Goal: Check status: Check status

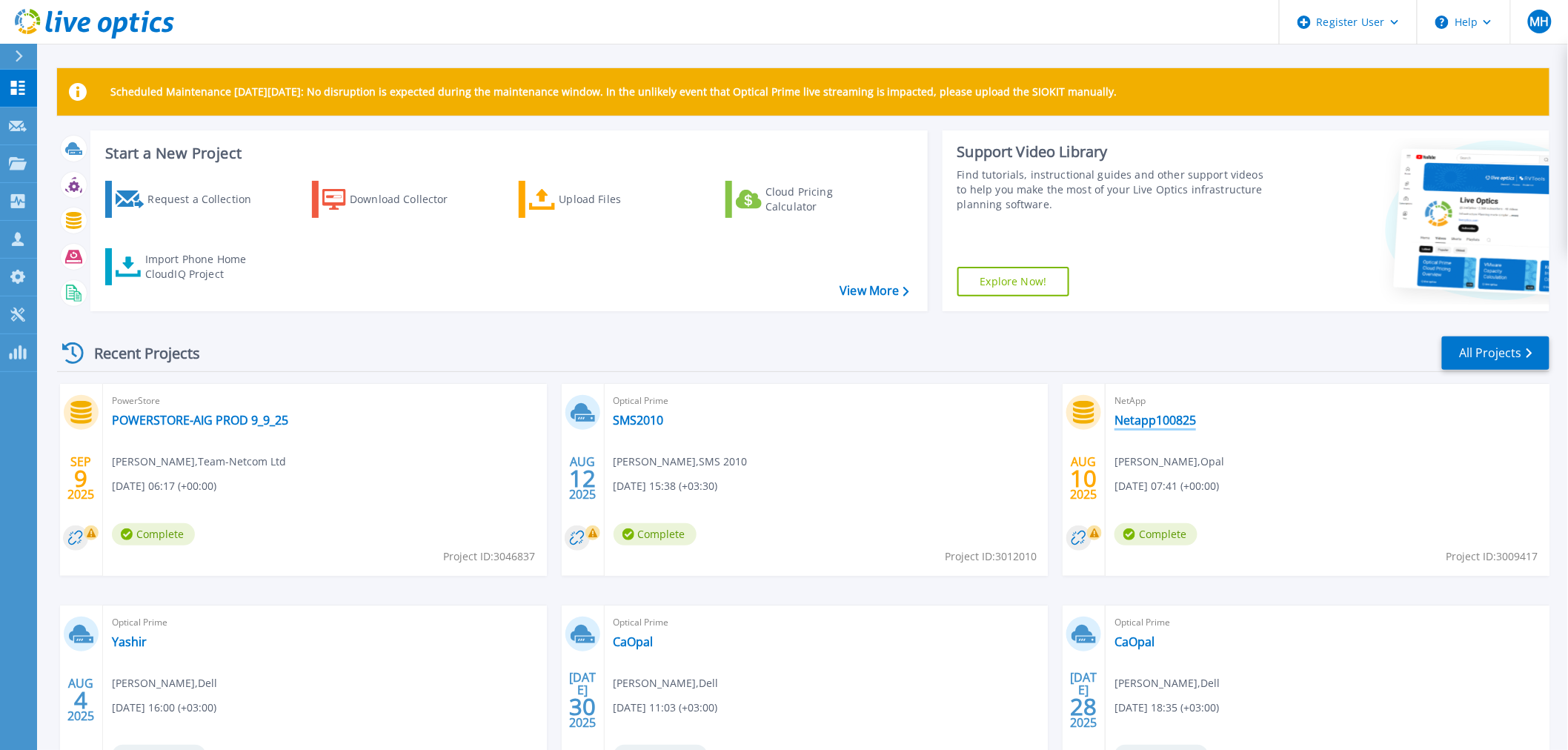
click at [1134, 423] on link "Netapp100825" at bounding box center [1156, 419] width 82 height 15
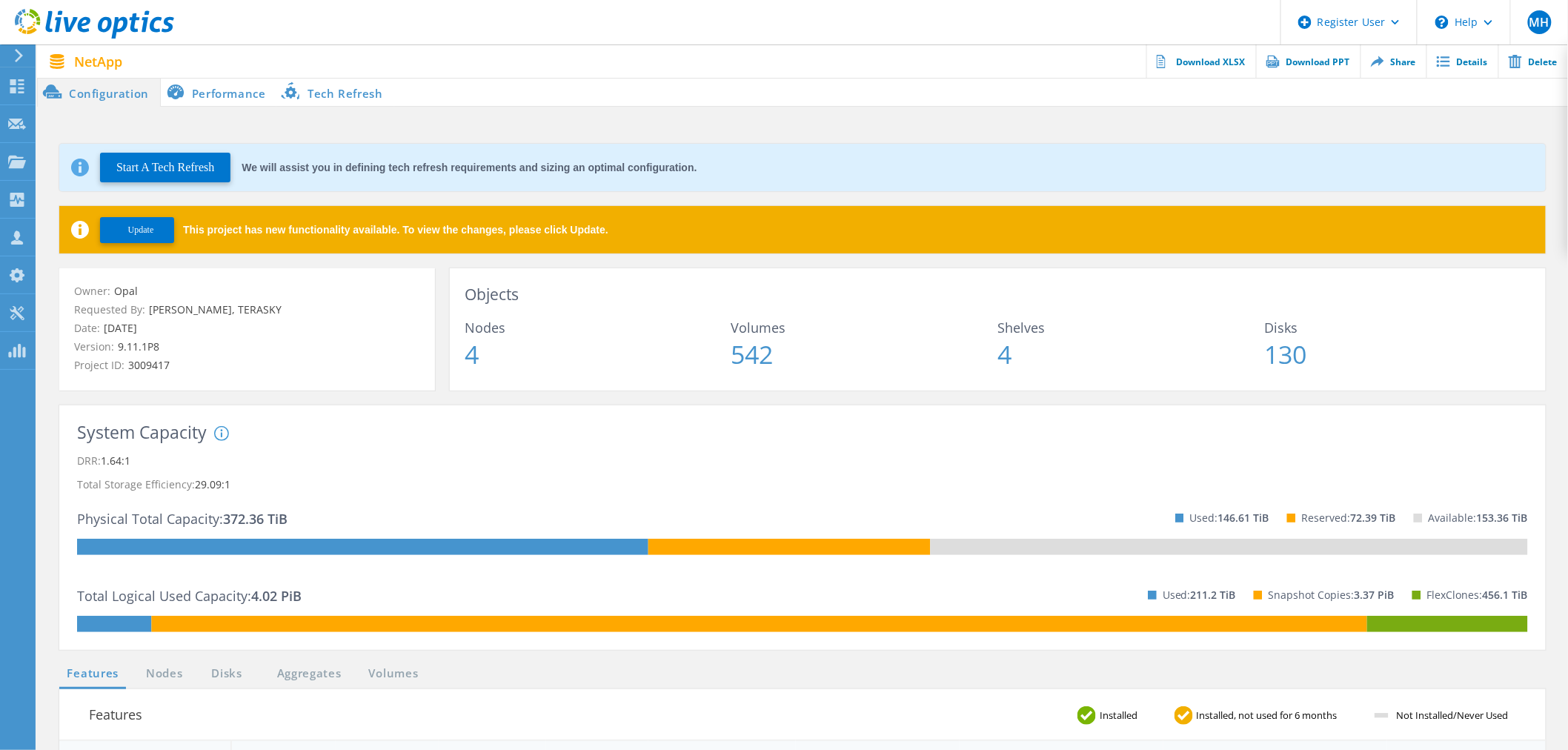
click at [139, 229] on span "Update" at bounding box center [141, 230] width 26 height 11
click at [240, 94] on li "Performance" at bounding box center [219, 92] width 116 height 30
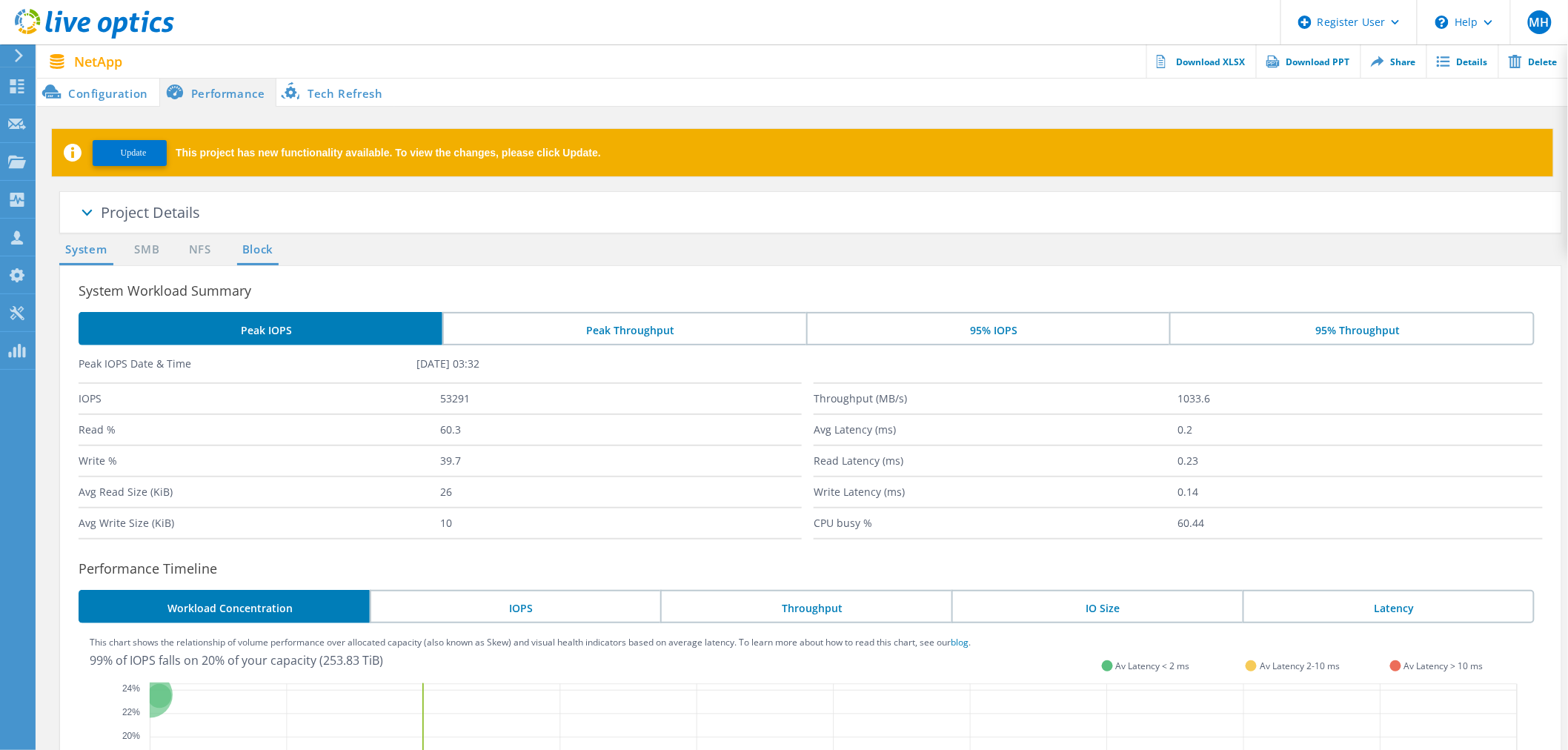
click at [254, 252] on link "Block" at bounding box center [258, 251] width 41 height 19
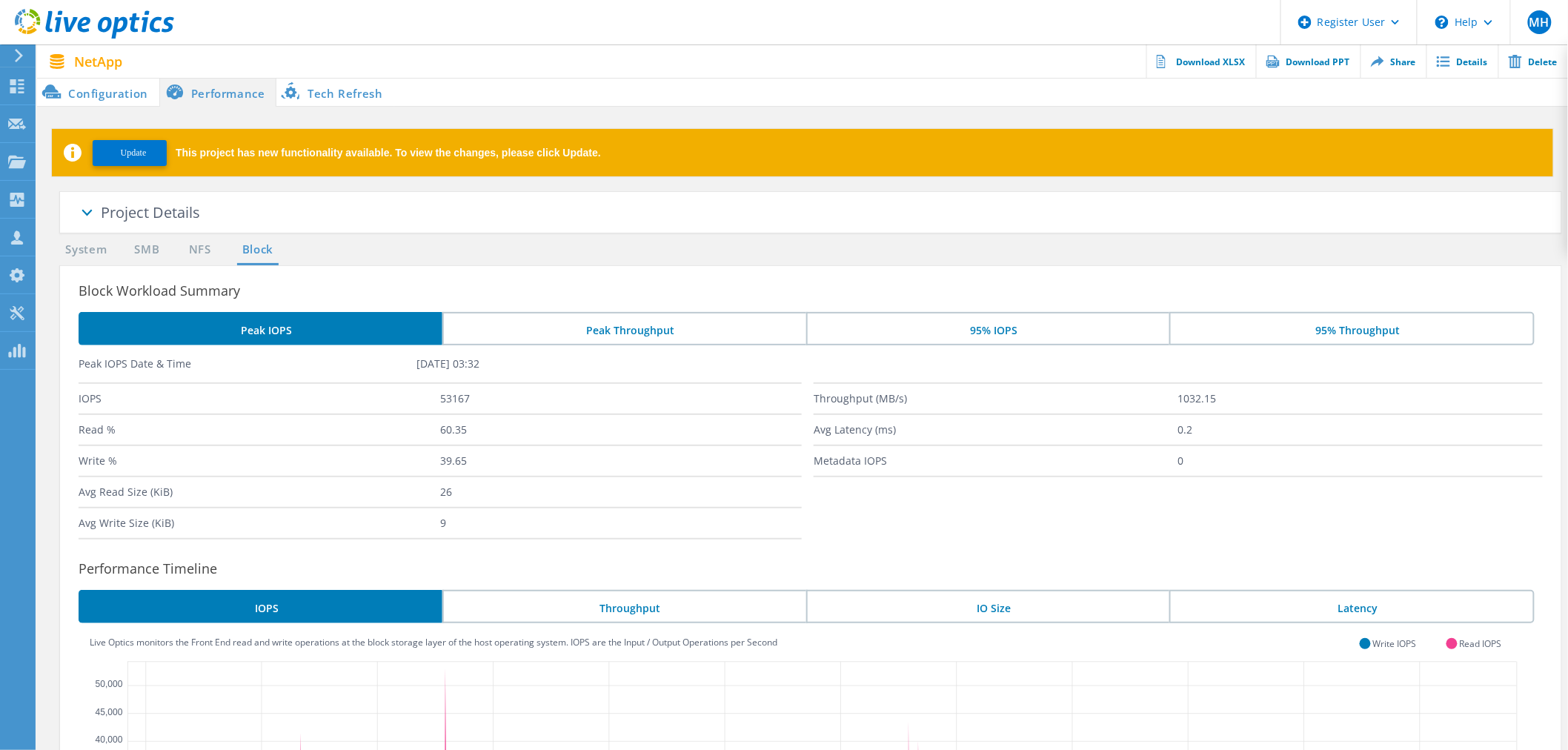
click at [632, 324] on li "Peak Throughput" at bounding box center [624, 328] width 364 height 33
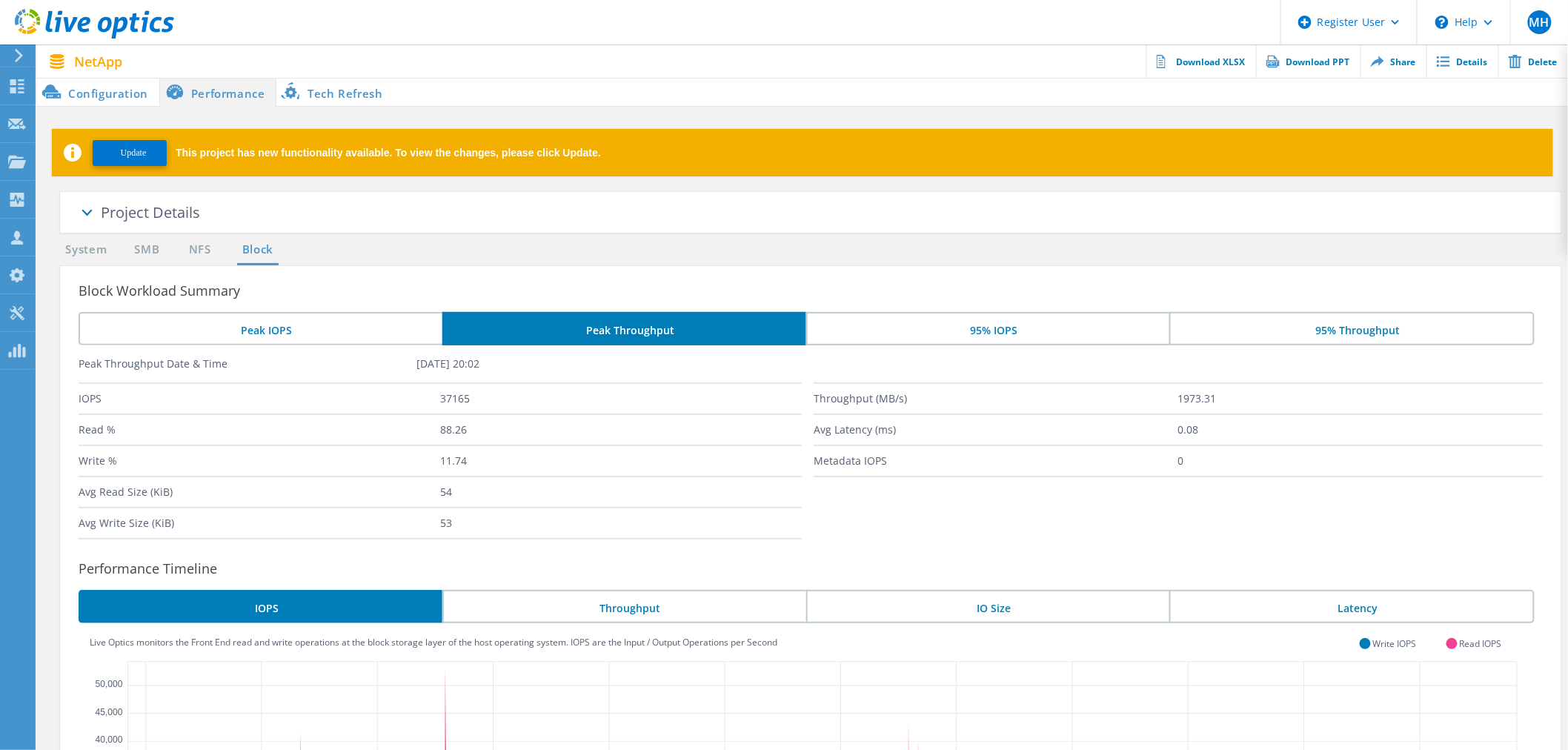
click at [358, 327] on li "Peak IOPS" at bounding box center [260, 328] width 364 height 33
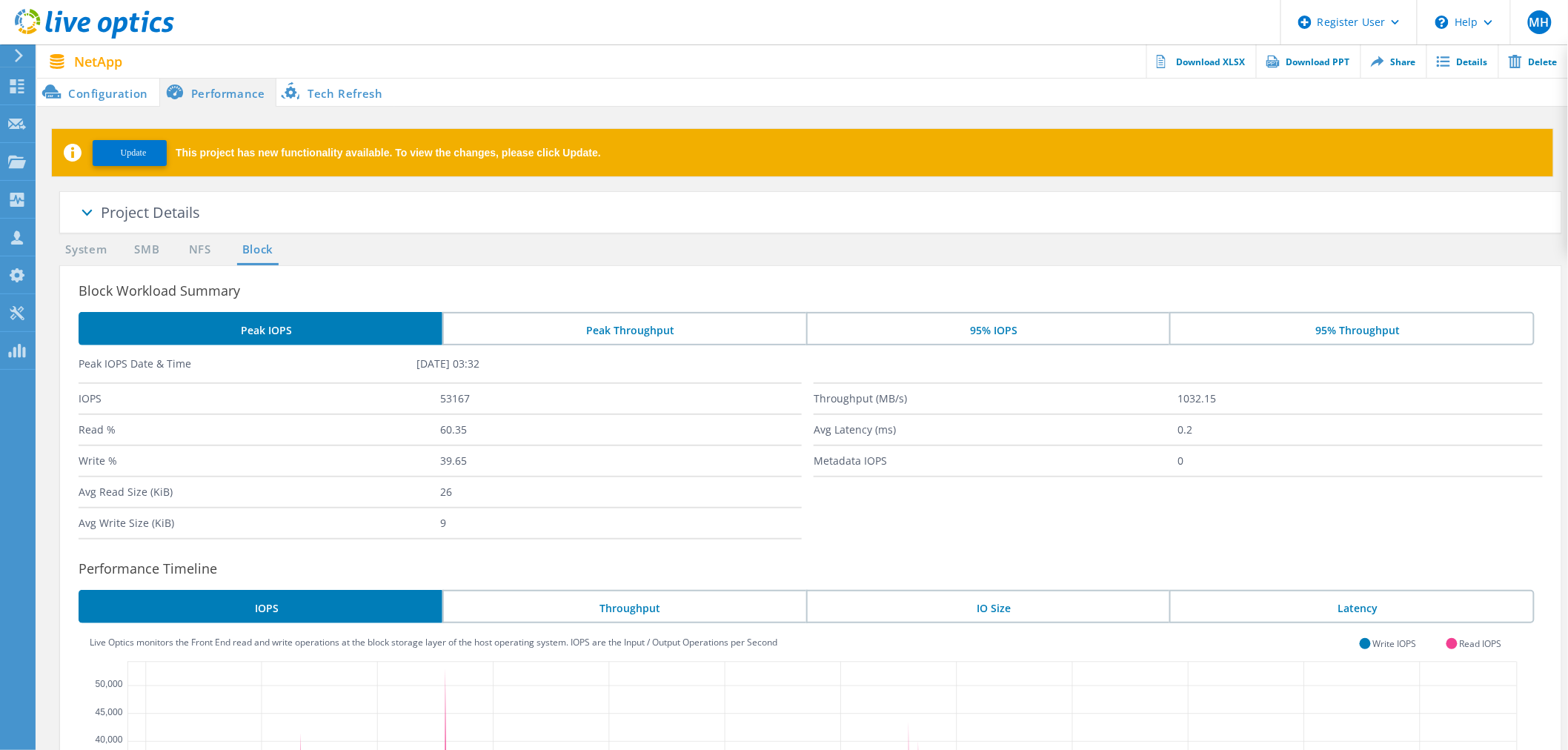
click at [137, 156] on span "Update" at bounding box center [134, 153] width 26 height 11
click at [90, 205] on span at bounding box center [86, 214] width 74 height 74
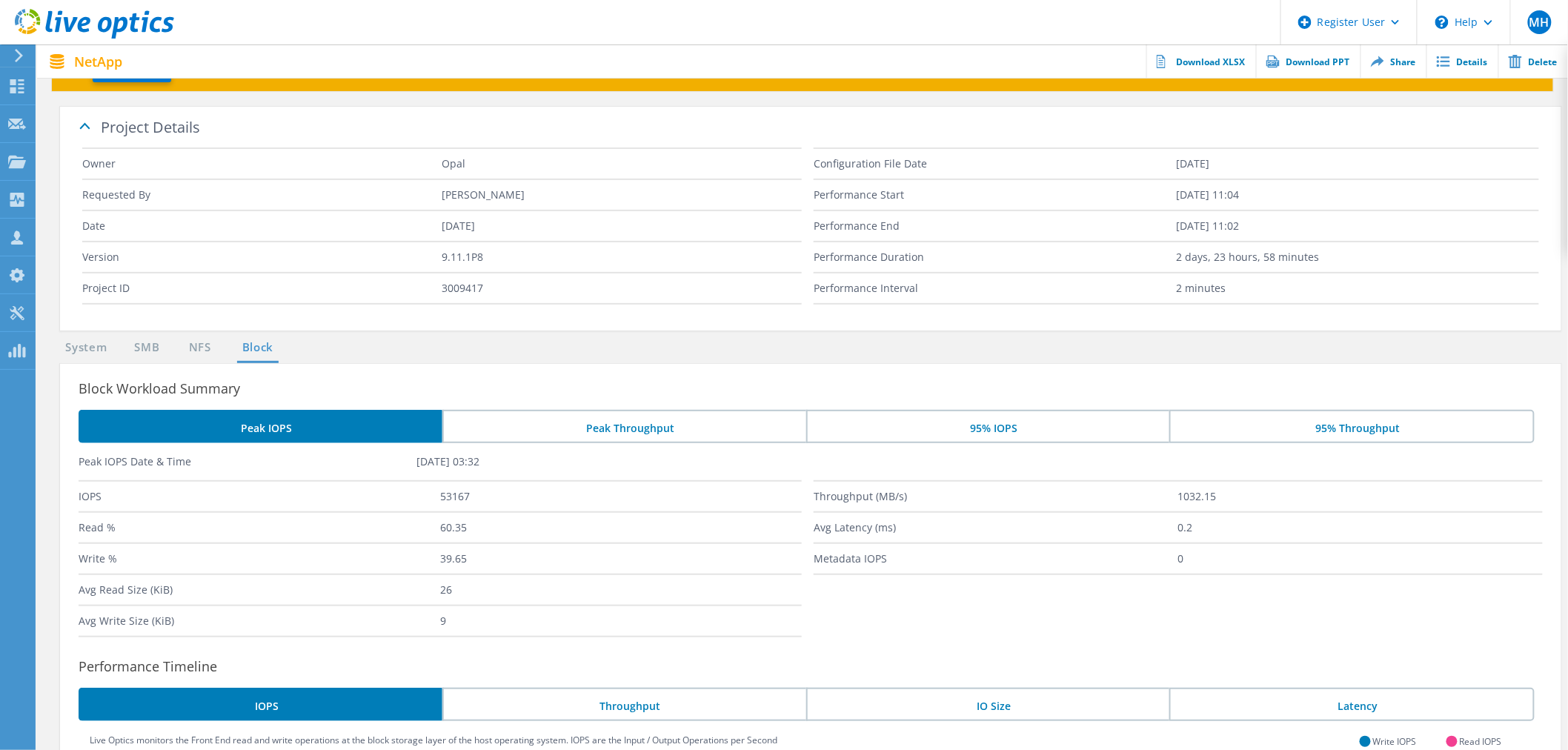
scroll to position [164, 0]
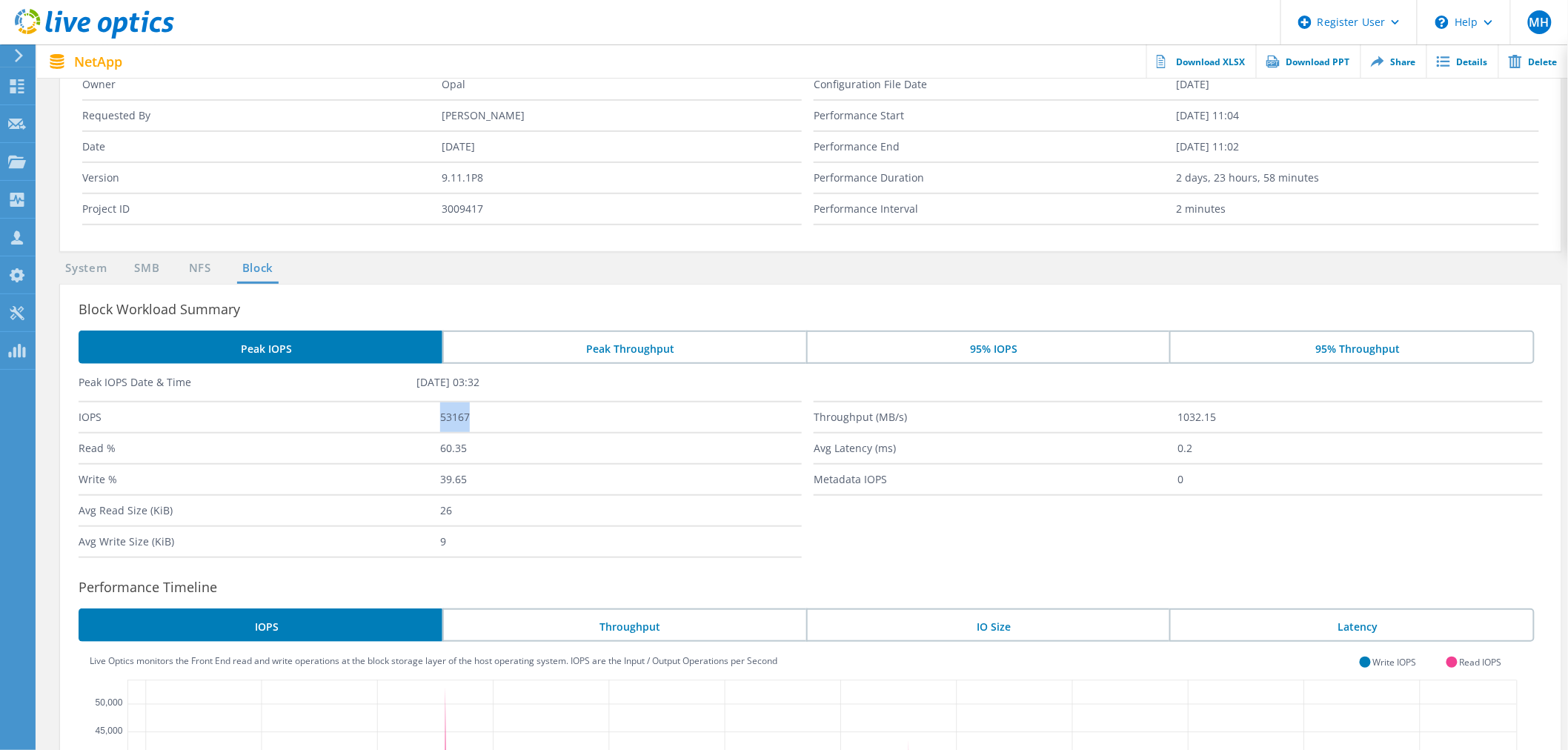
drag, startPoint x: 443, startPoint y: 412, endPoint x: 480, endPoint y: 411, distance: 37.0
click at [480, 411] on label "53167" at bounding box center [621, 417] width 361 height 30
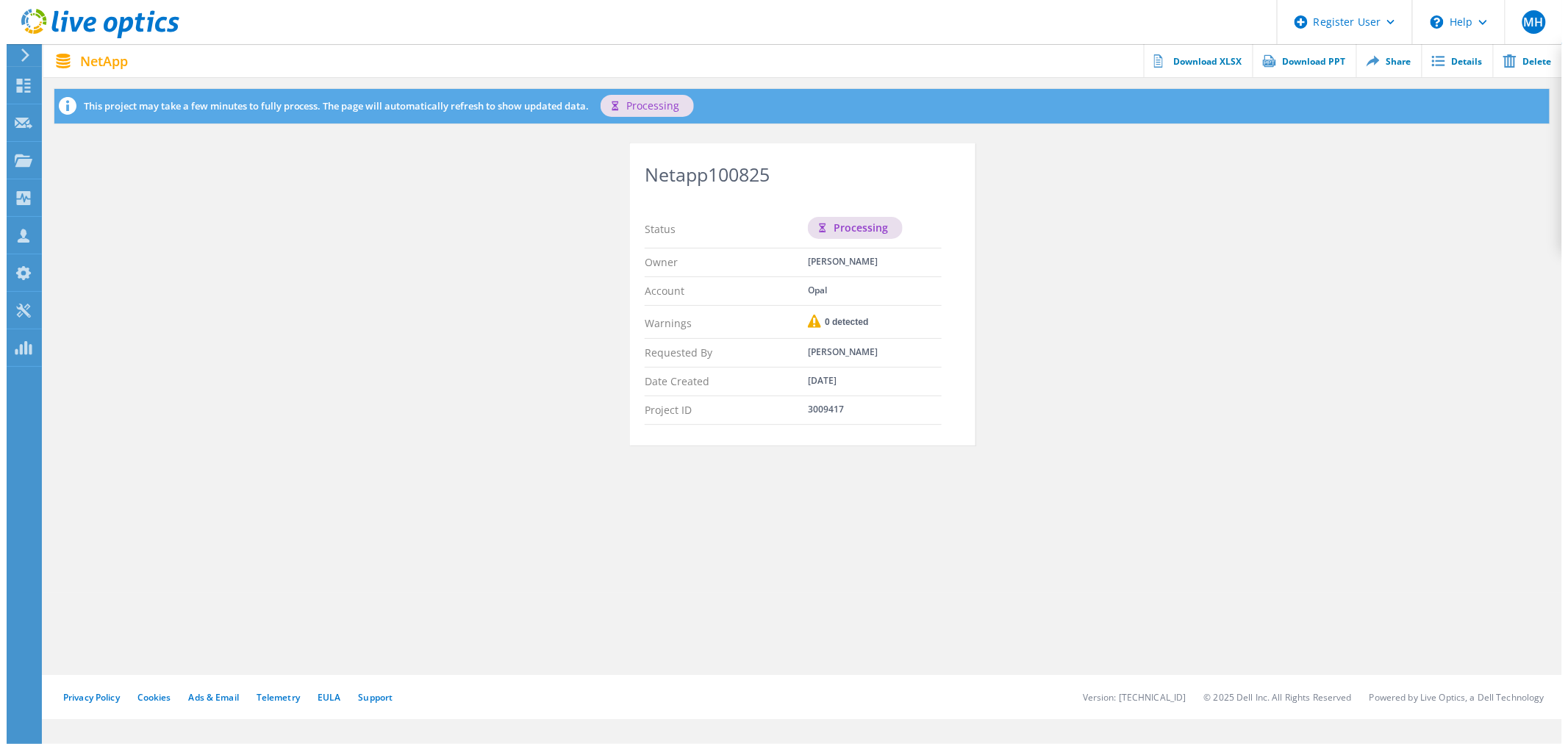
scroll to position [0, 0]
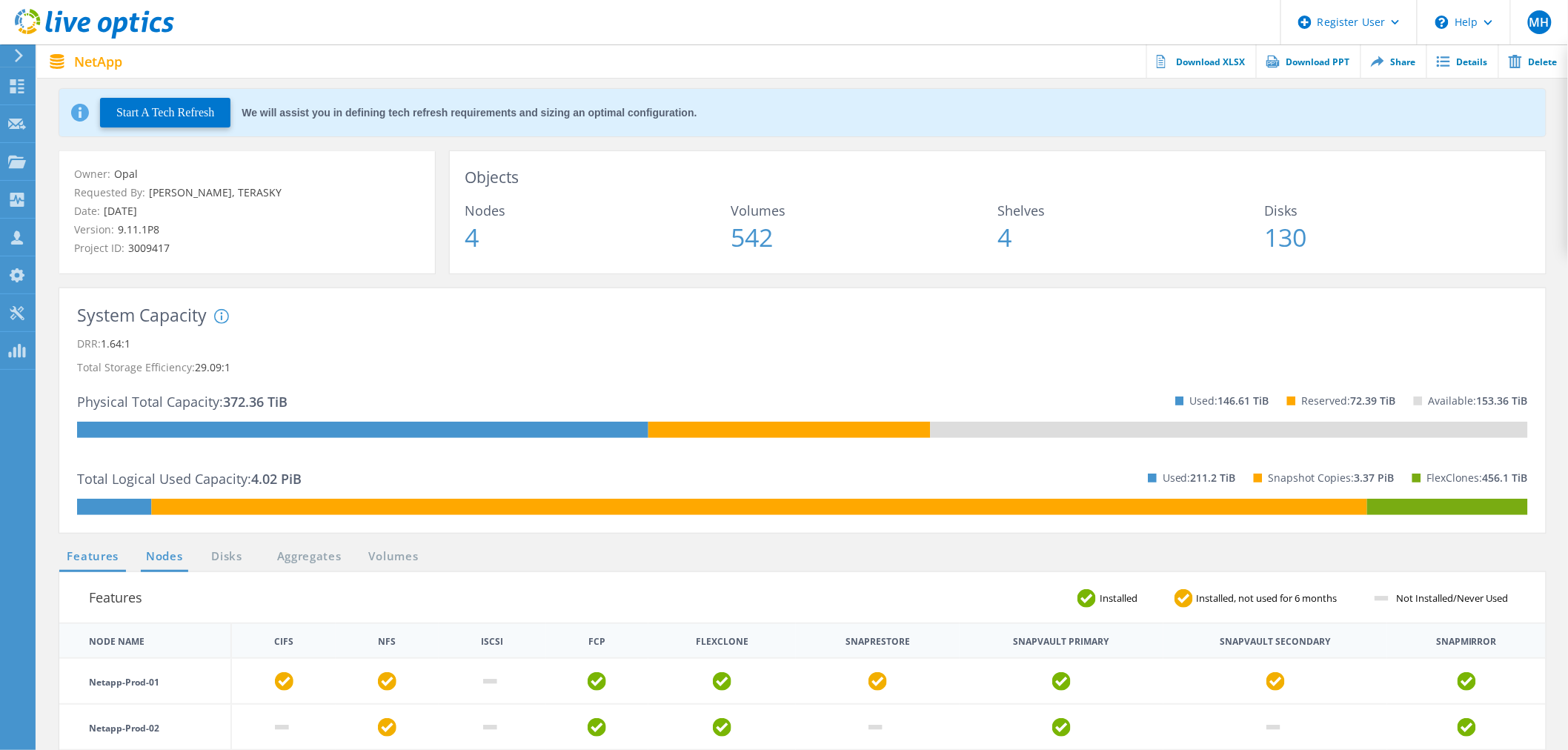
scroll to position [82, 0]
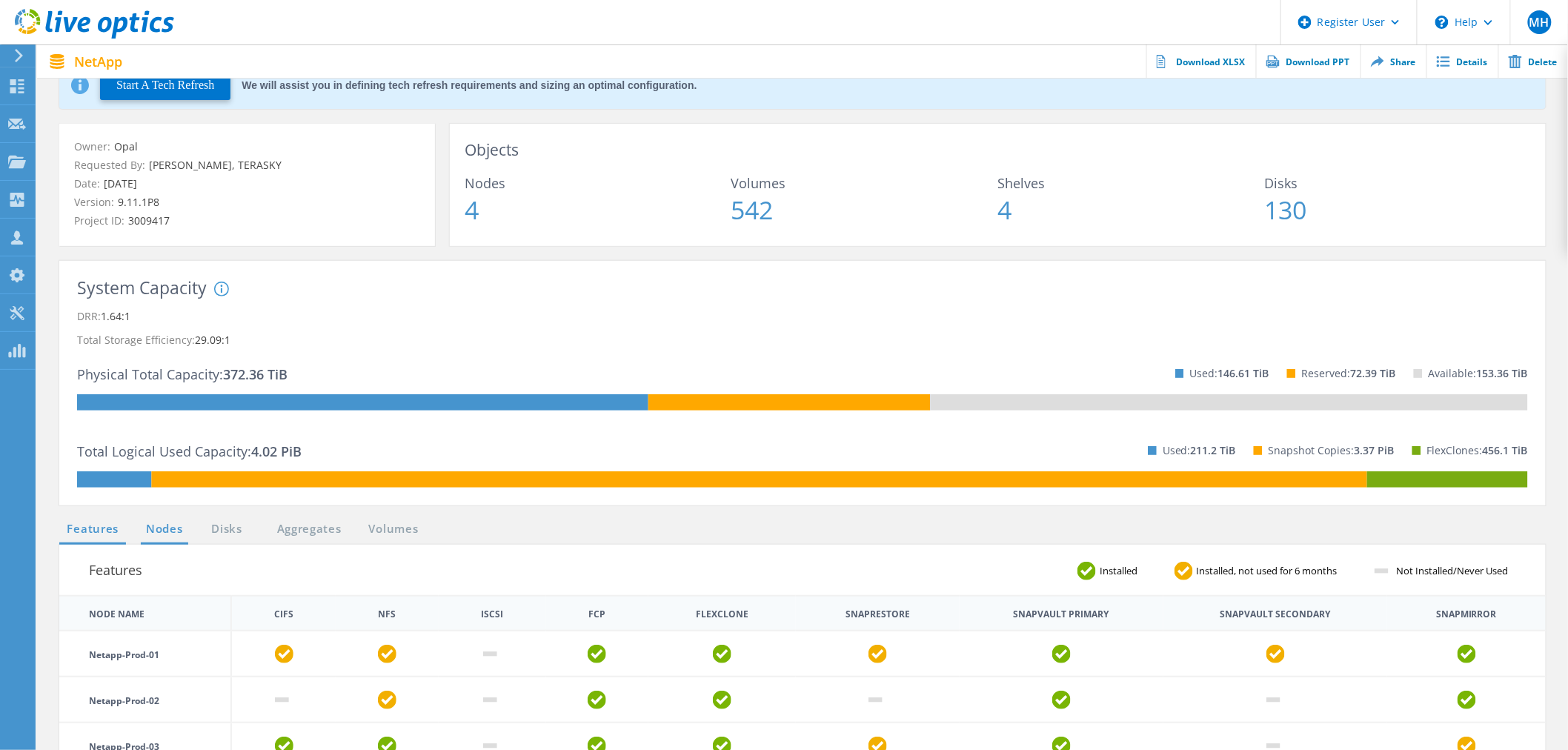
click at [170, 525] on link "Nodes" at bounding box center [164, 529] width 47 height 19
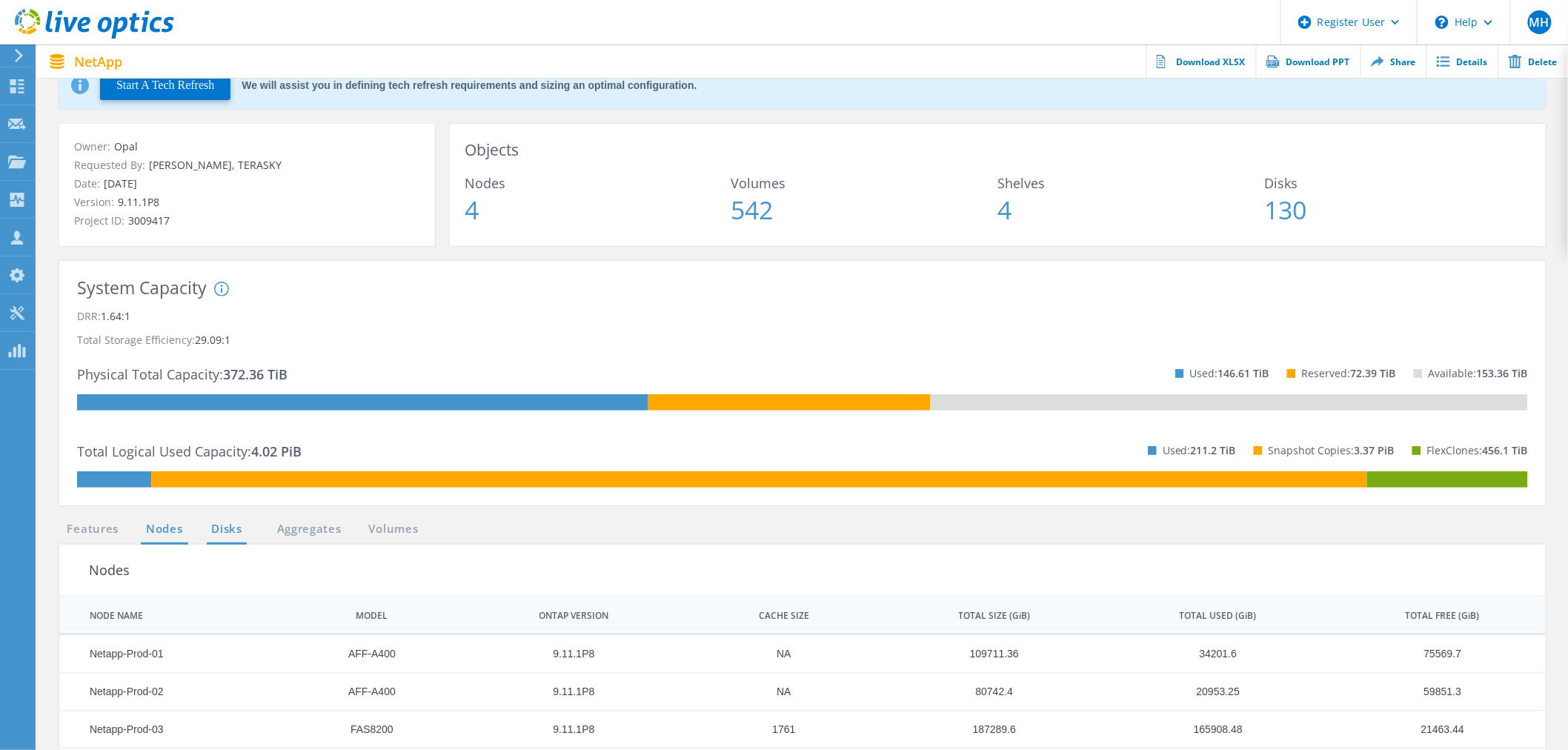
click at [226, 529] on link "Disks" at bounding box center [226, 529] width 40 height 19
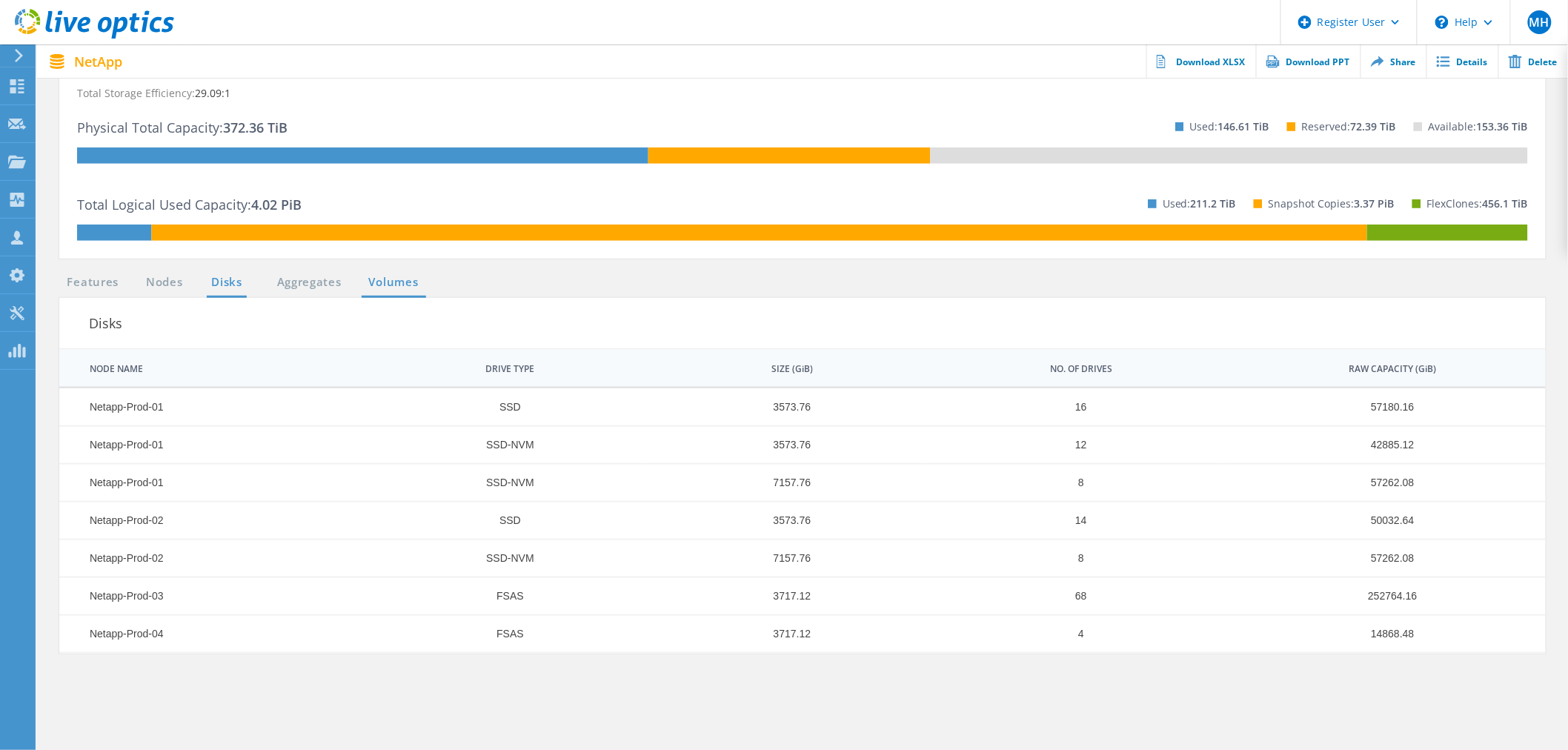
click at [396, 275] on link "Volumes" at bounding box center [394, 283] width 64 height 19
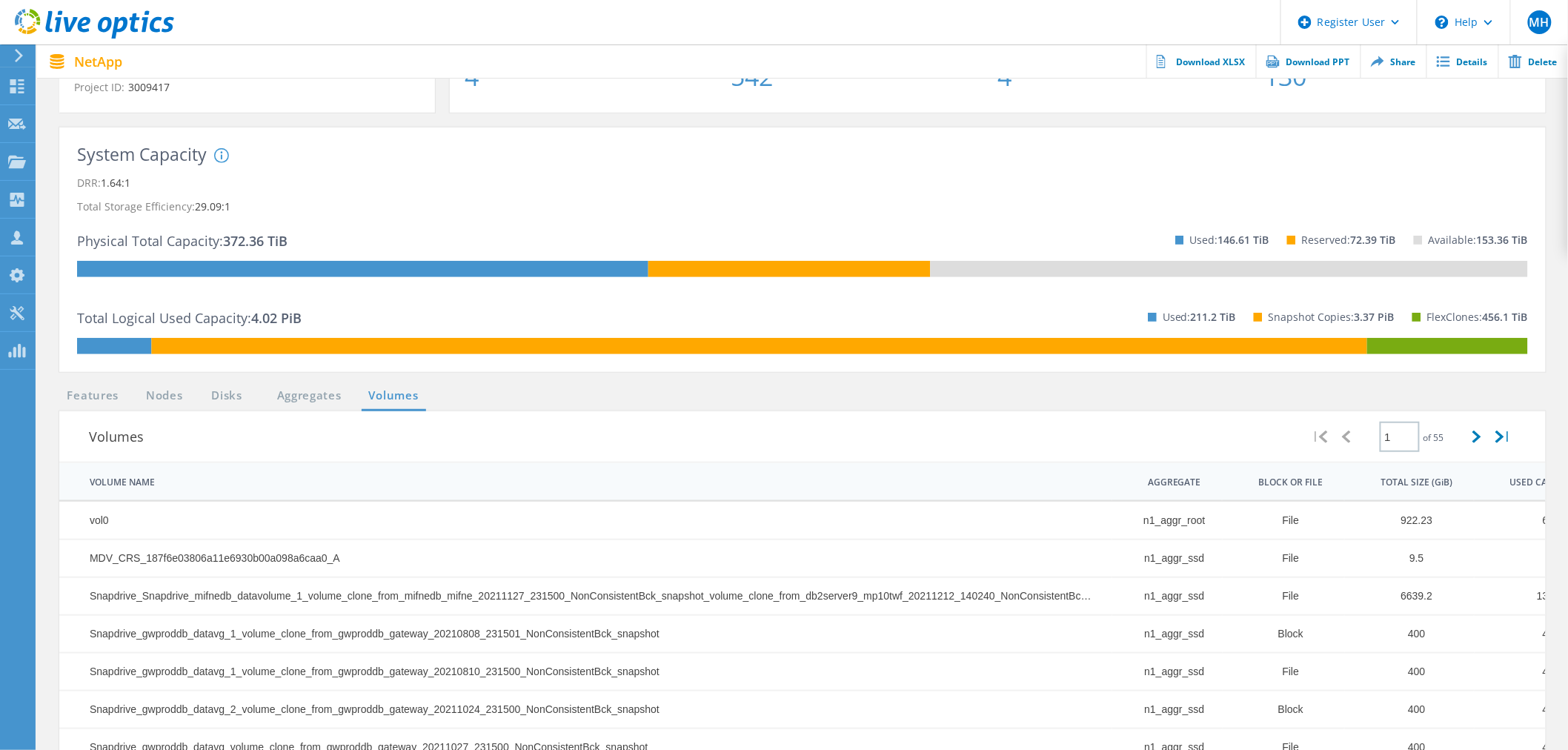
scroll to position [0, 0]
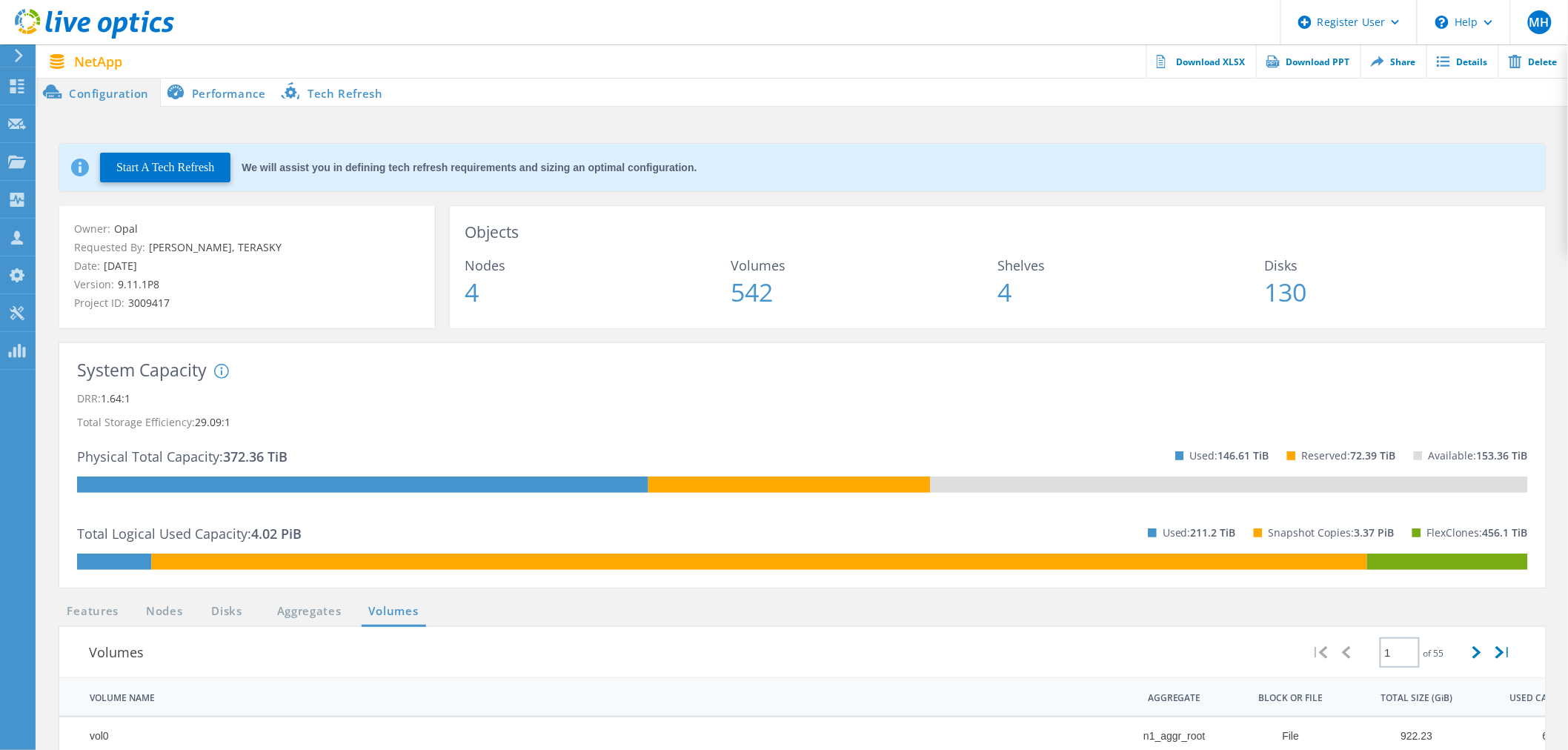
click at [214, 94] on li "Performance" at bounding box center [219, 92] width 116 height 30
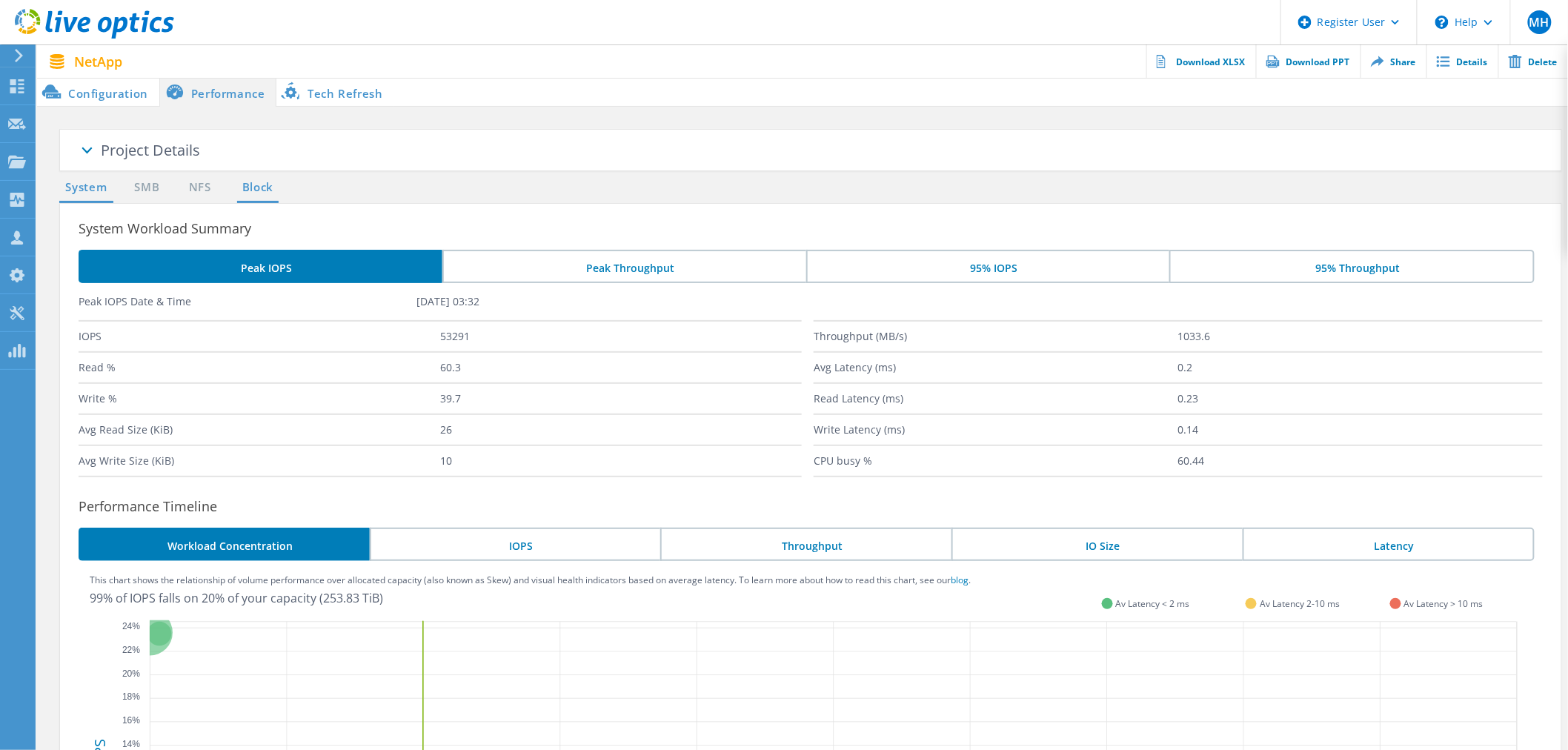
click at [247, 189] on link "Block" at bounding box center [258, 188] width 41 height 19
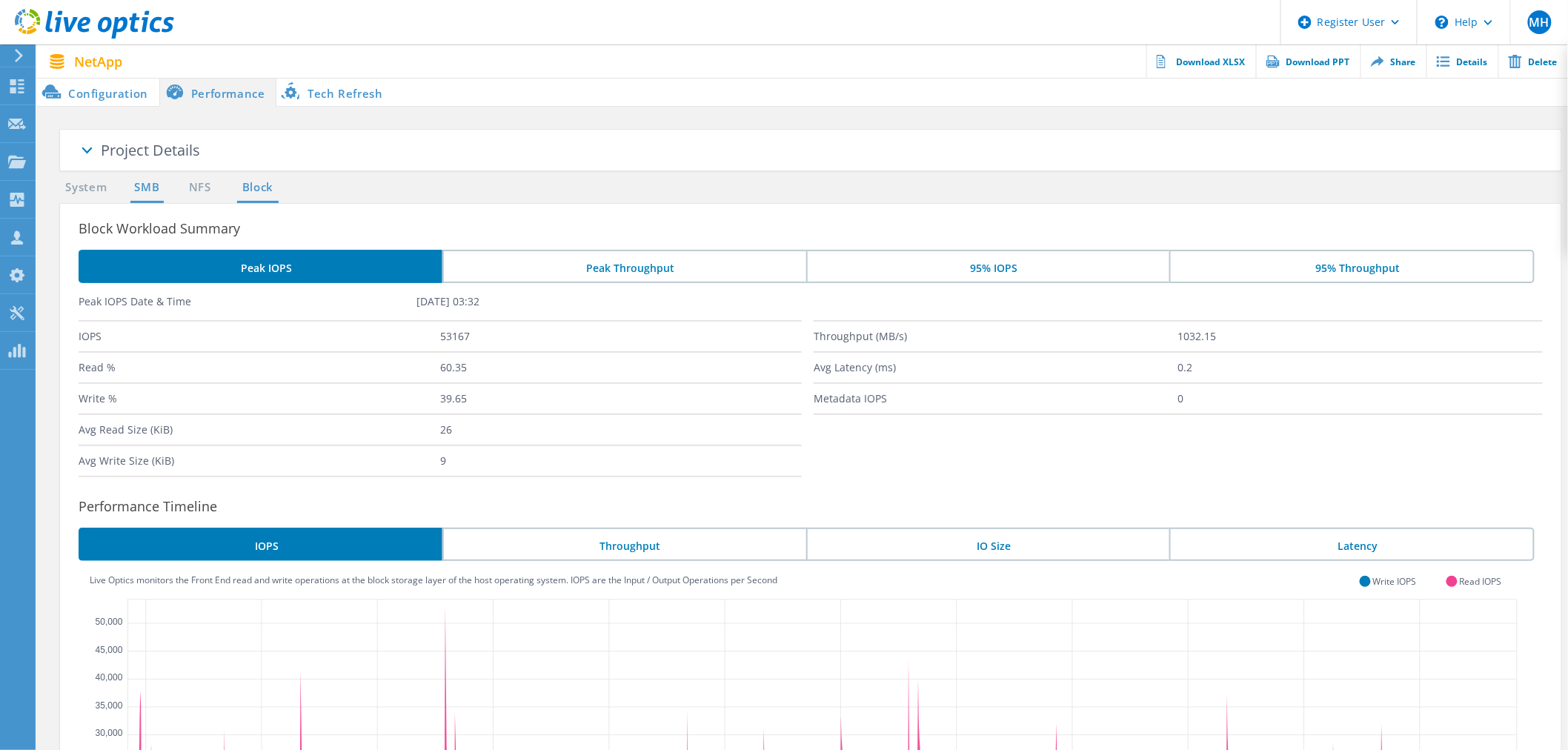
click at [154, 196] on link "SMB" at bounding box center [147, 188] width 33 height 19
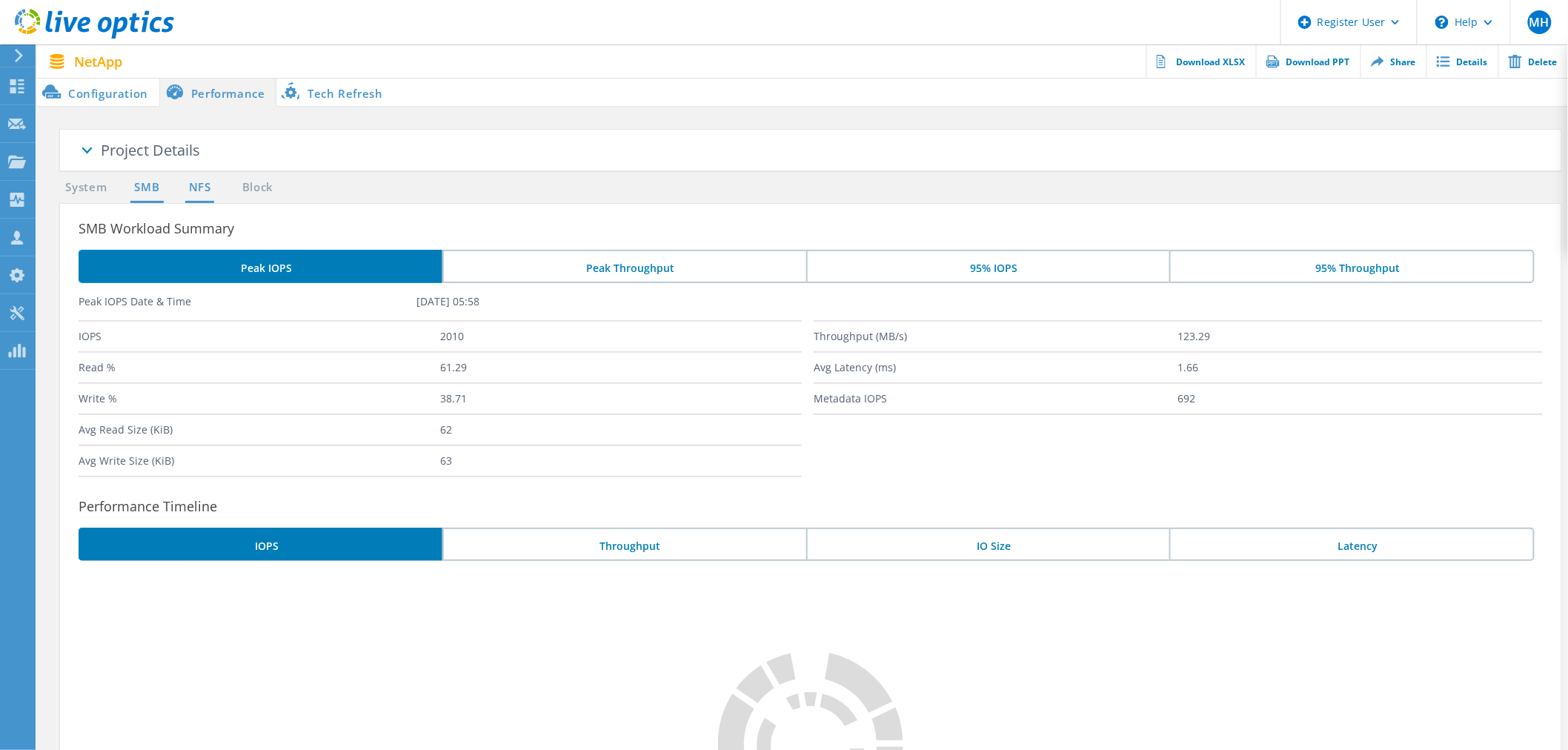
click at [202, 188] on link "NFS" at bounding box center [200, 188] width 29 height 19
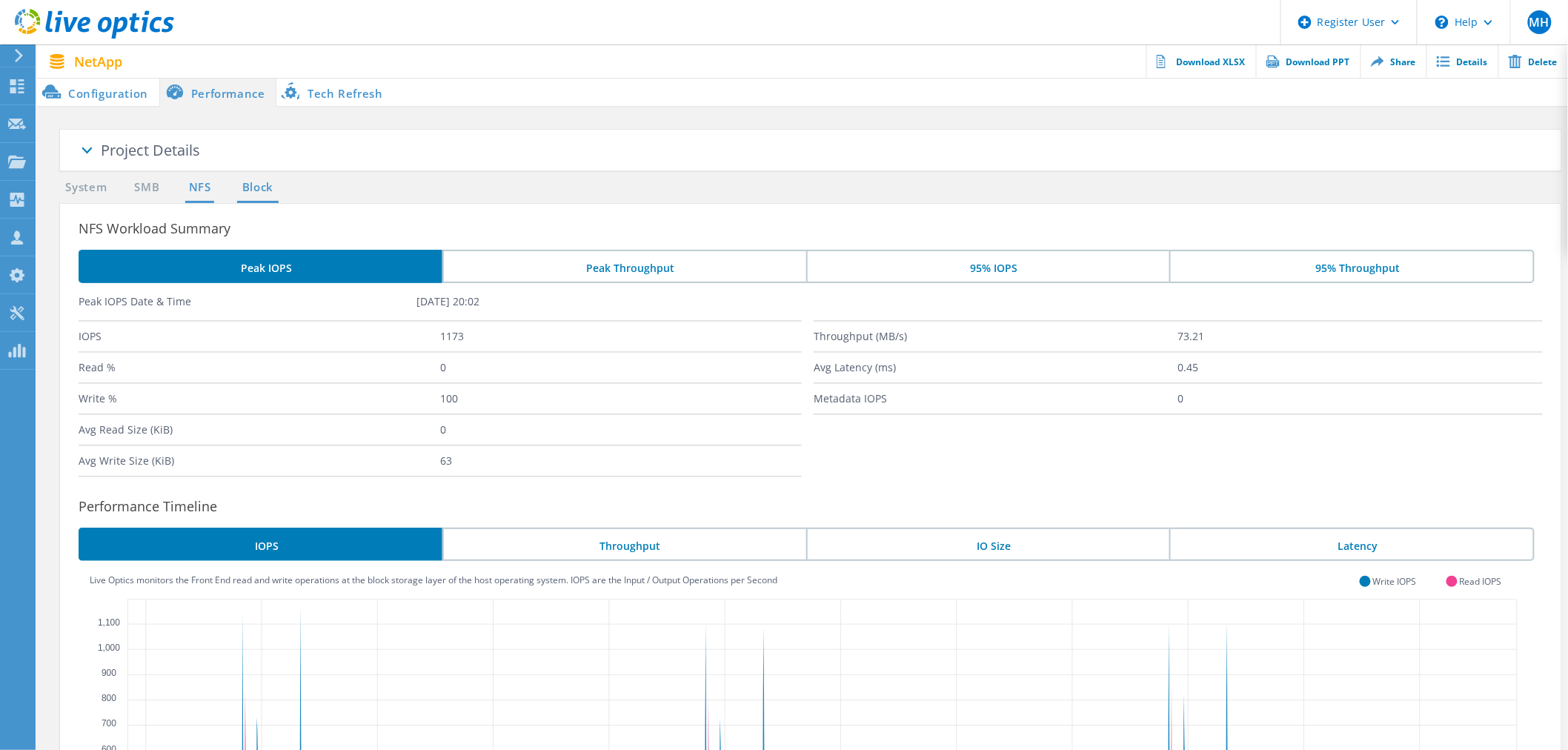
click at [249, 185] on link "Block" at bounding box center [258, 188] width 41 height 19
